Goal: Transaction & Acquisition: Purchase product/service

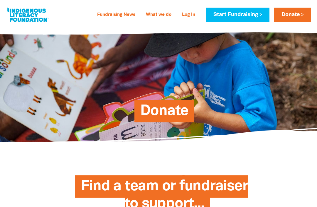
click at [167, 112] on span "Donate" at bounding box center [164, 114] width 48 height 18
click at [297, 17] on link "Donate" at bounding box center [292, 15] width 37 height 14
click at [298, 19] on link "Donate" at bounding box center [292, 15] width 37 height 14
click at [289, 13] on link "Donate" at bounding box center [292, 15] width 37 height 14
click at [167, 115] on span "Donate" at bounding box center [164, 114] width 48 height 18
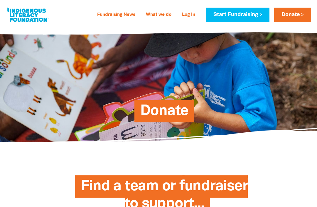
click at [166, 112] on span "Donate" at bounding box center [164, 114] width 48 height 18
click at [167, 110] on span "Donate" at bounding box center [164, 114] width 48 height 18
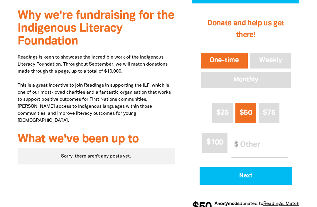
scroll to position [209, 0]
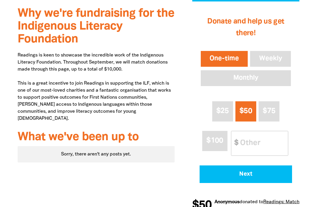
click at [249, 172] on span "Next" at bounding box center [245, 175] width 76 height 6
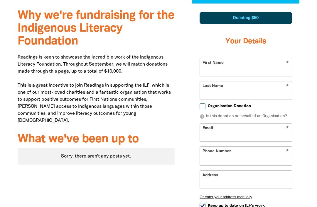
select select "AU"
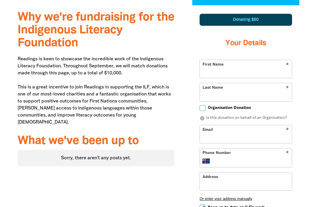
scroll to position [205, 0]
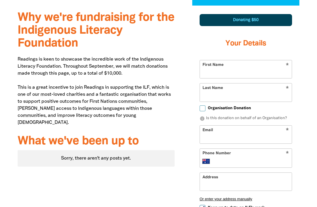
click at [216, 72] on input "First Name" at bounding box center [246, 69] width 92 height 18
type input "[US_STATE]"
click at [213, 95] on input "Last Name" at bounding box center [246, 93] width 92 height 18
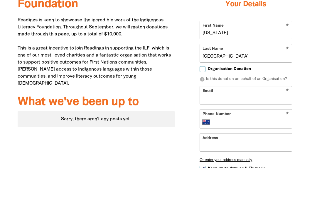
type input "[GEOGRAPHIC_DATA]"
click at [225, 126] on input "Email" at bounding box center [246, 135] width 92 height 18
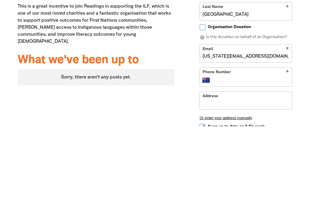
type input "[US_STATE][EMAIL_ADDRESS][DOMAIN_NAME]"
click at [226, 158] on input "Phone Number" at bounding box center [251, 161] width 75 height 7
type input "0410 692 891"
click at [233, 173] on input "Address" at bounding box center [246, 182] width 92 height 18
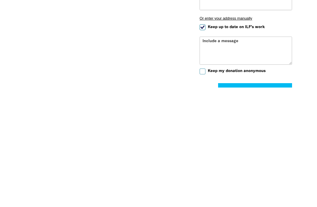
scroll to position [267, 0]
click at [205, 188] on input "Keep my donation anonymous" at bounding box center [202, 191] width 6 height 6
checkbox input "true"
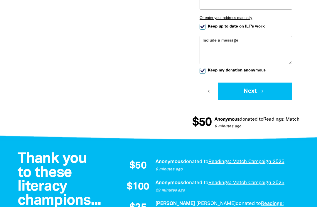
click at [252, 91] on button "Next chevron_right" at bounding box center [255, 92] width 74 height 18
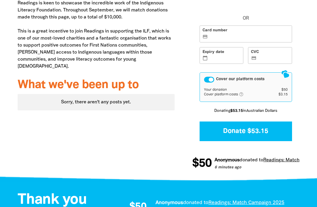
scroll to position [190, 0]
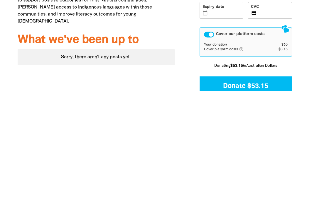
click at [262, 193] on button "Donate $53.15" at bounding box center [245, 203] width 92 height 20
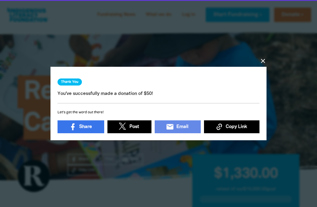
scroll to position [0, 0]
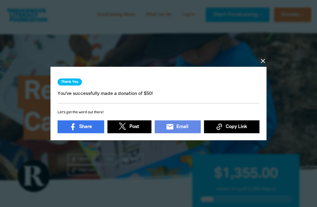
click at [266, 60] on icon "close" at bounding box center [262, 60] width 7 height 7
